Goal: Navigation & Orientation: Go to known website

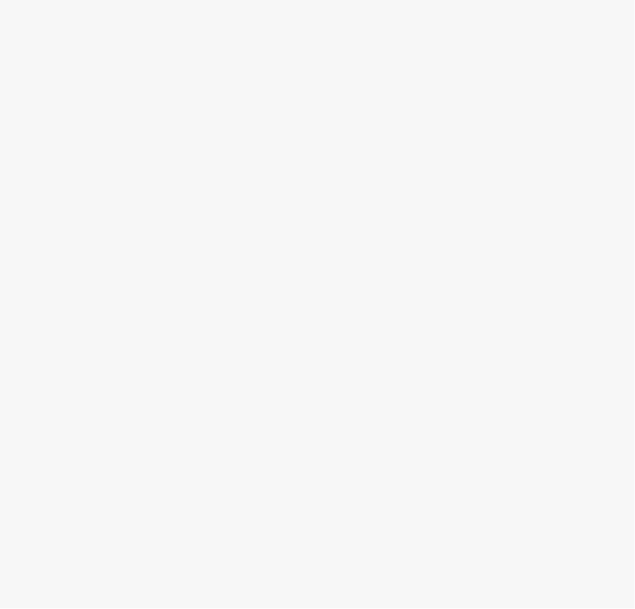
click at [221, 188] on div at bounding box center [317, 335] width 635 height 546
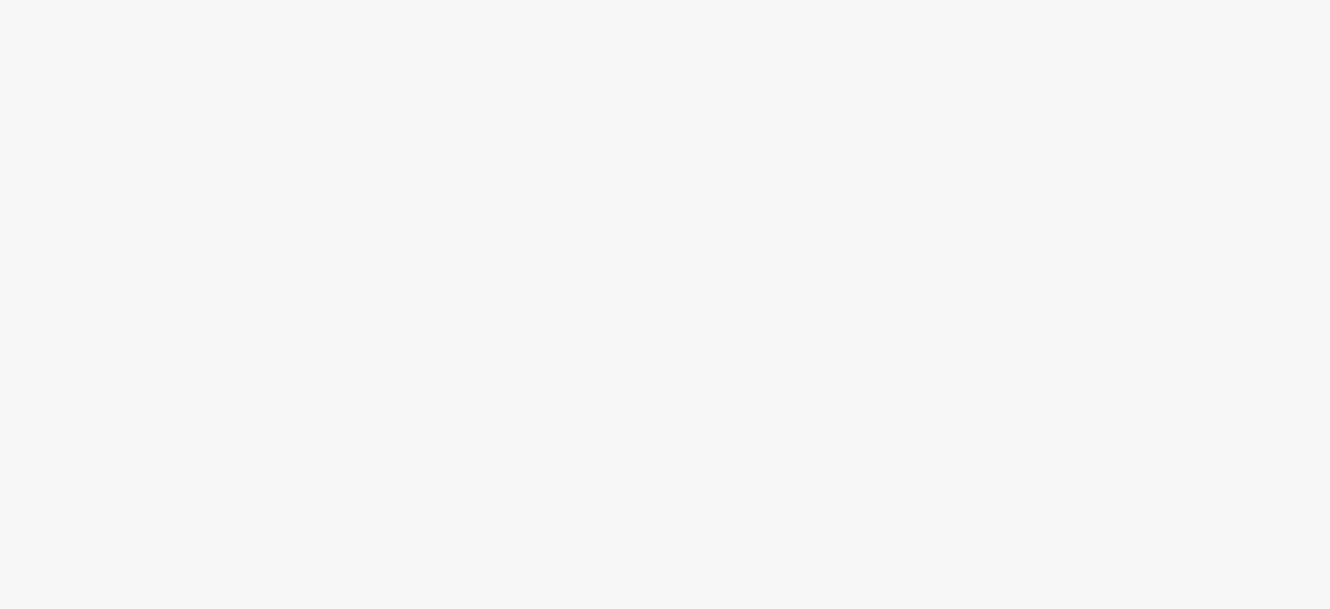
drag, startPoint x: 197, startPoint y: 29, endPoint x: 189, endPoint y: 1, distance: 29.0
click at [197, 28] on body "Texto original Valora esta traducción Tu opinión servirá para ayudar a mejorar …" at bounding box center [665, 304] width 1330 height 609
